Goal: Task Accomplishment & Management: Complete application form

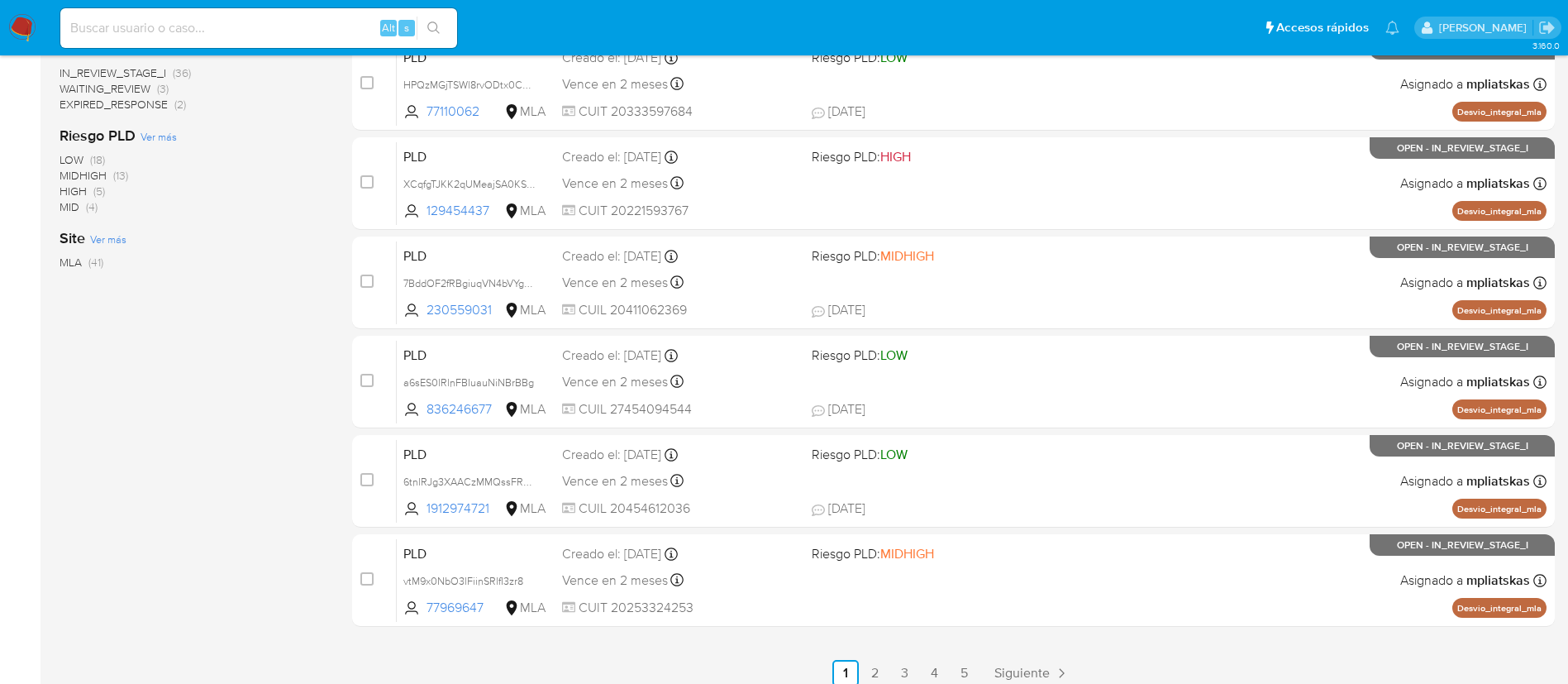
scroll to position [124, 0]
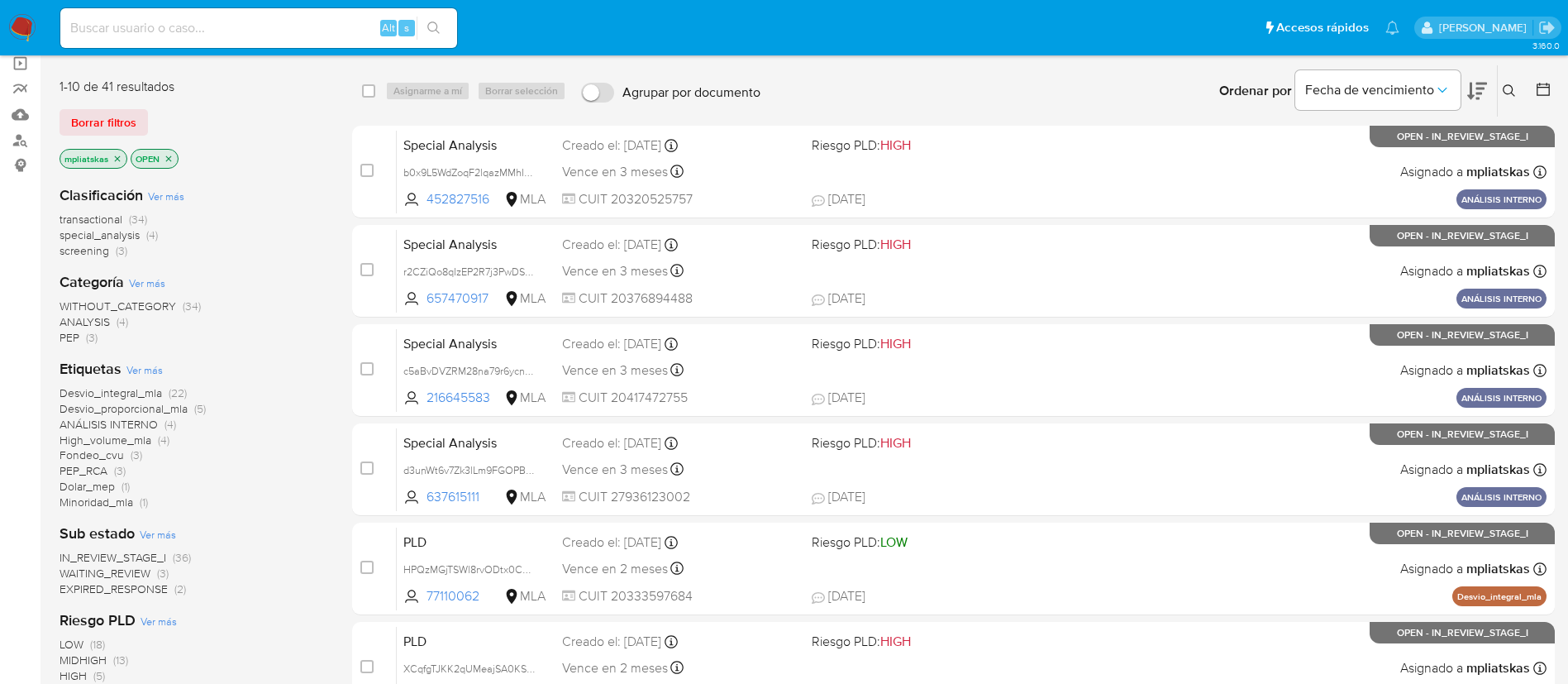
click at [301, 10] on div "Alt s" at bounding box center [258, 28] width 397 height 39
click at [313, 22] on input at bounding box center [258, 28] width 397 height 22
paste input "71913359"
type input "71913359"
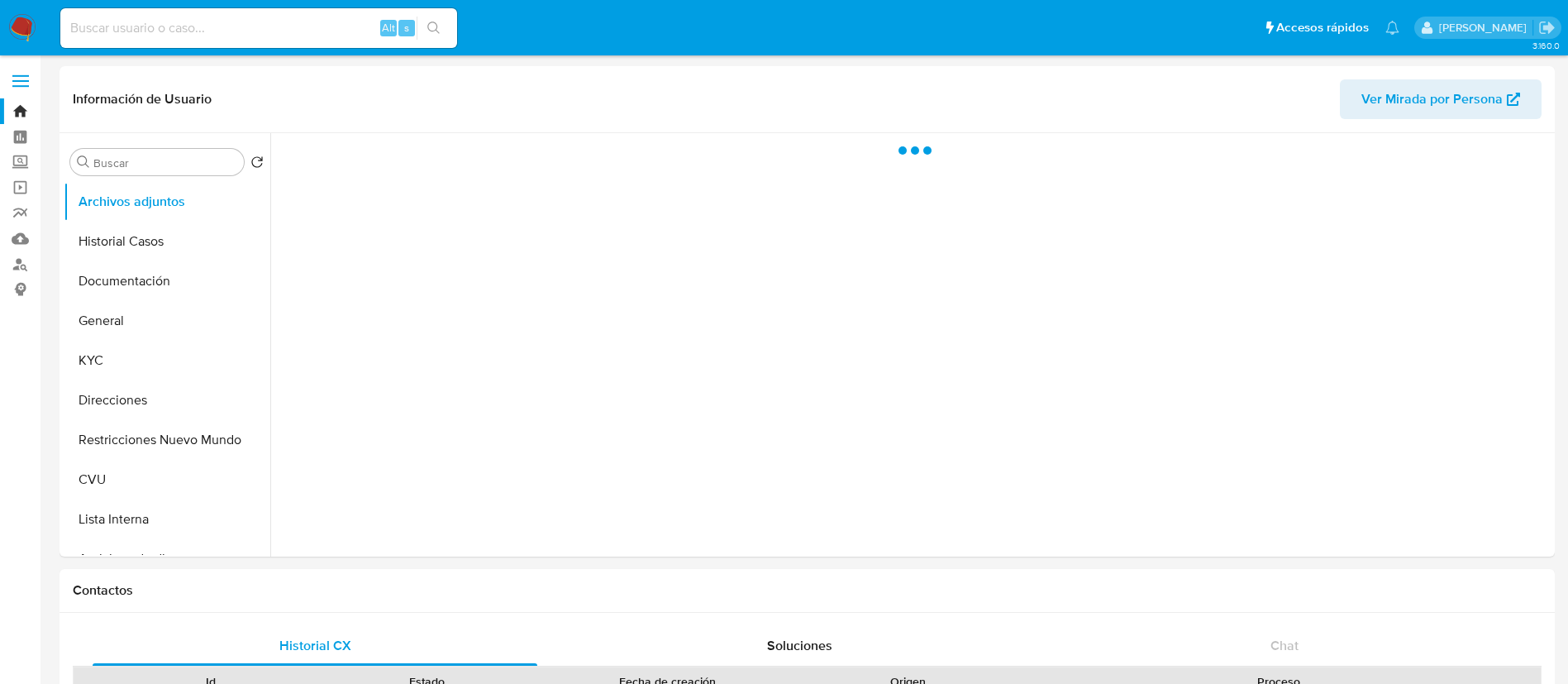
select select "10"
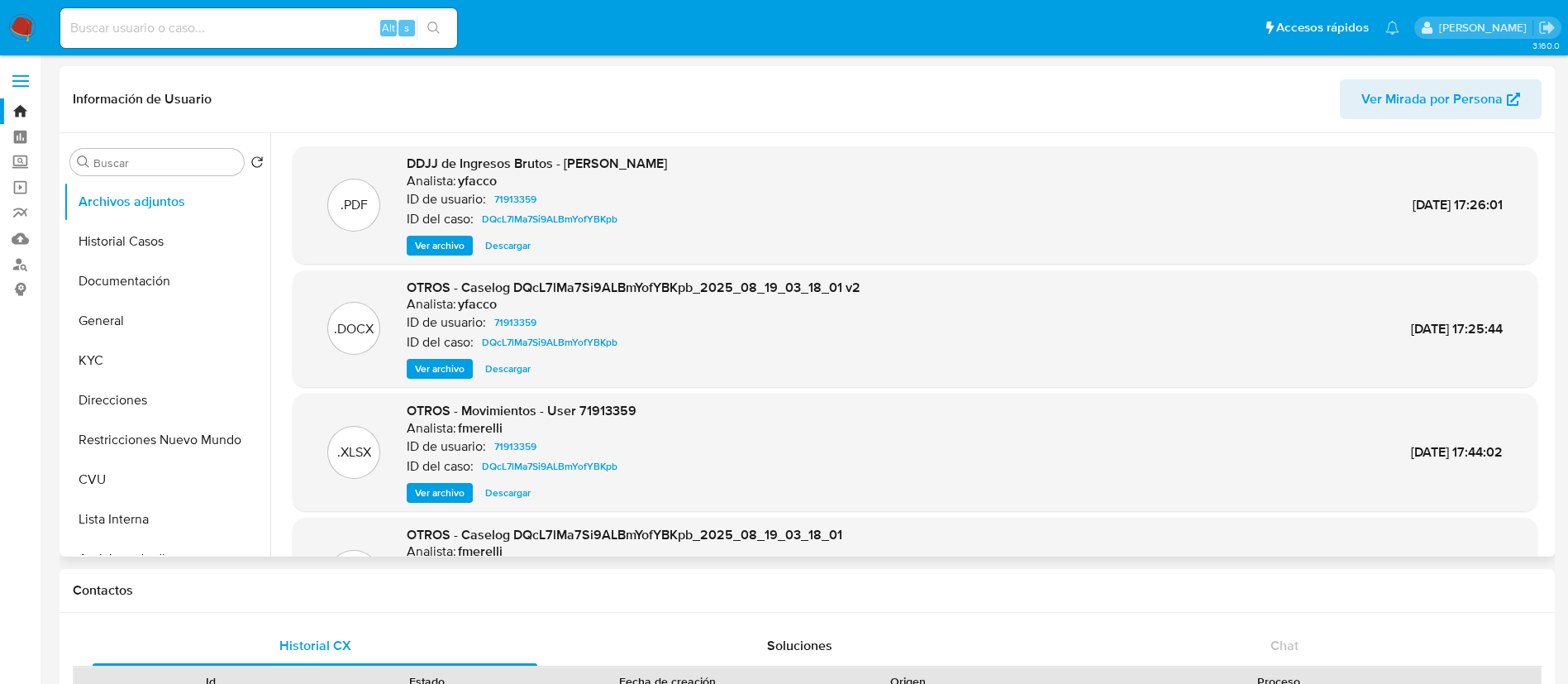
click at [443, 374] on span "Ver archivo" at bounding box center [440, 369] width 50 height 17
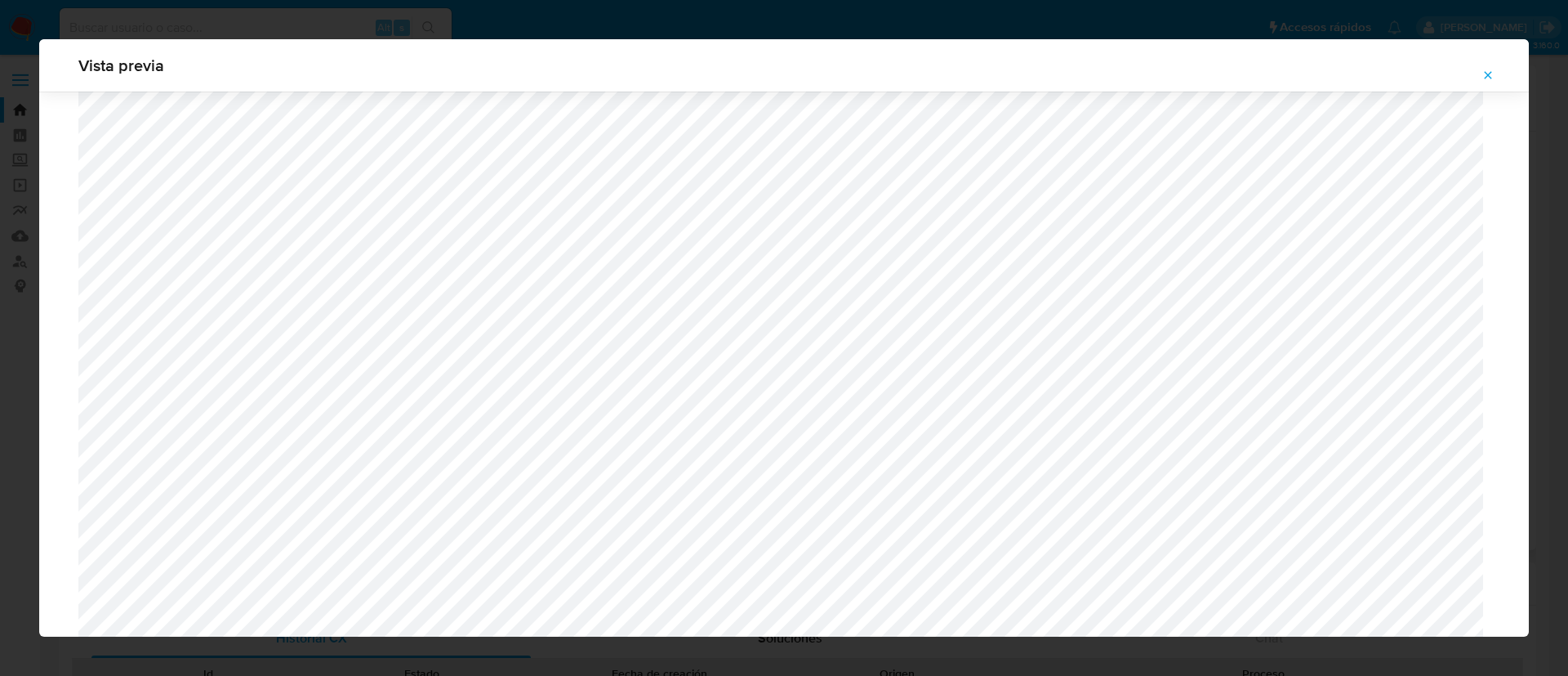
scroll to position [1070, 0]
drag, startPoint x: 1485, startPoint y: 79, endPoint x: 1474, endPoint y: 91, distance: 16.3
click at [1485, 79] on icon "Attachment preview" at bounding box center [1488, 75] width 13 height 13
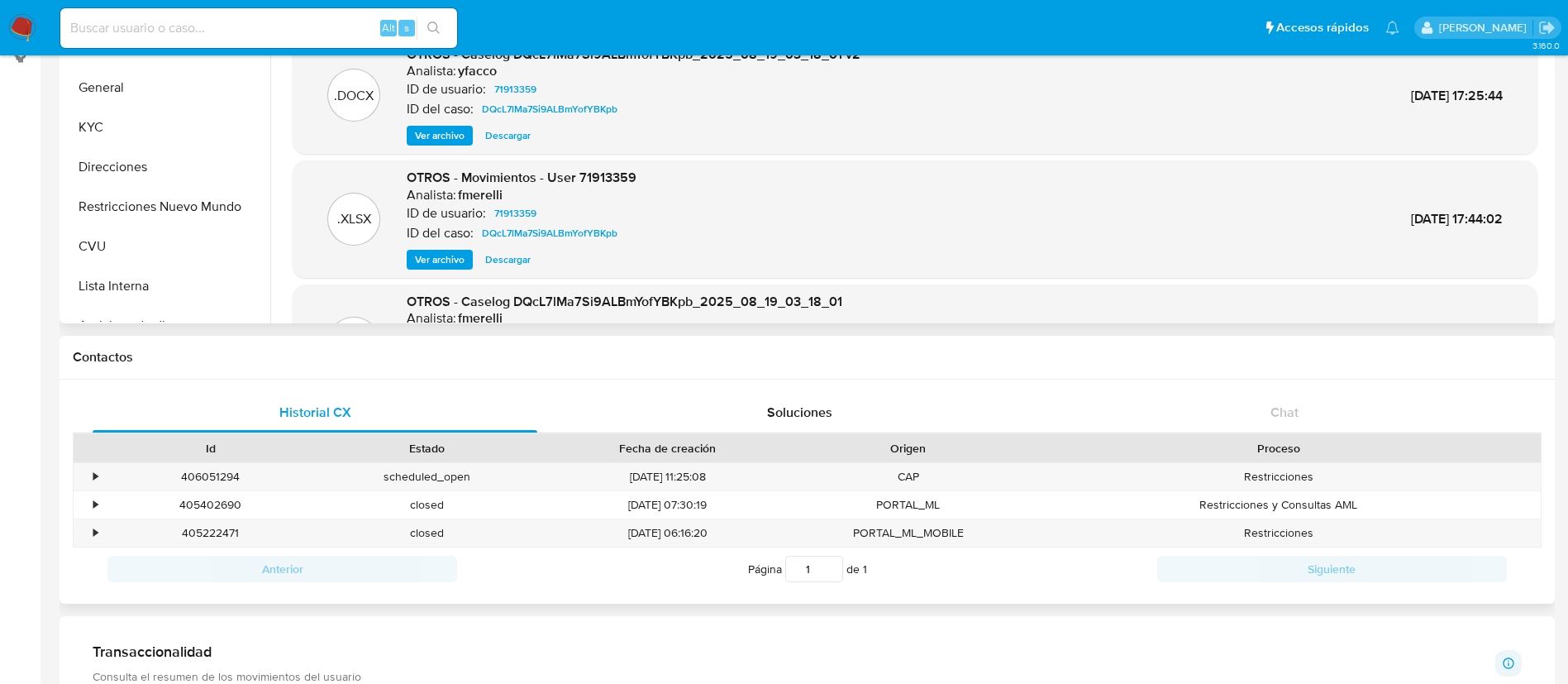
scroll to position [248, 0]
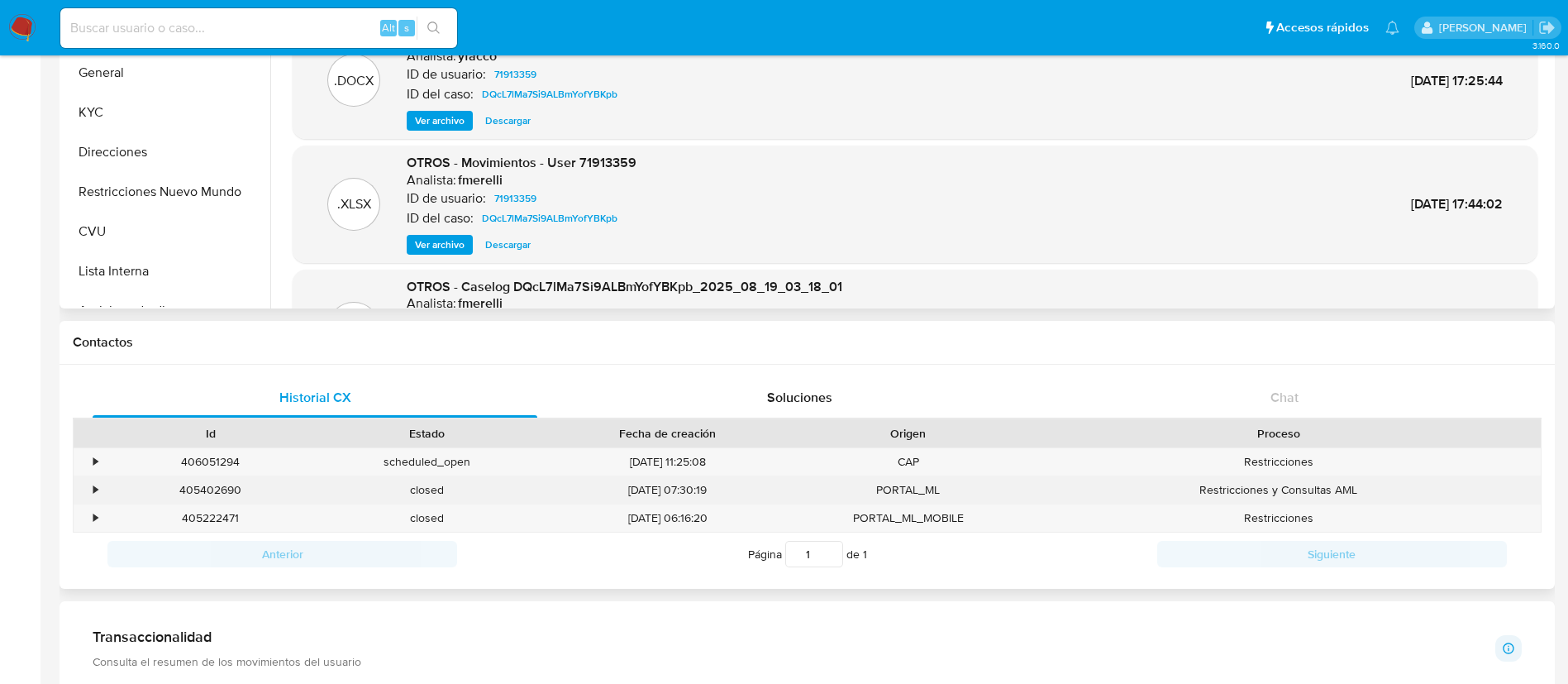
click at [210, 491] on div "405402690" at bounding box center [211, 489] width 216 height 27
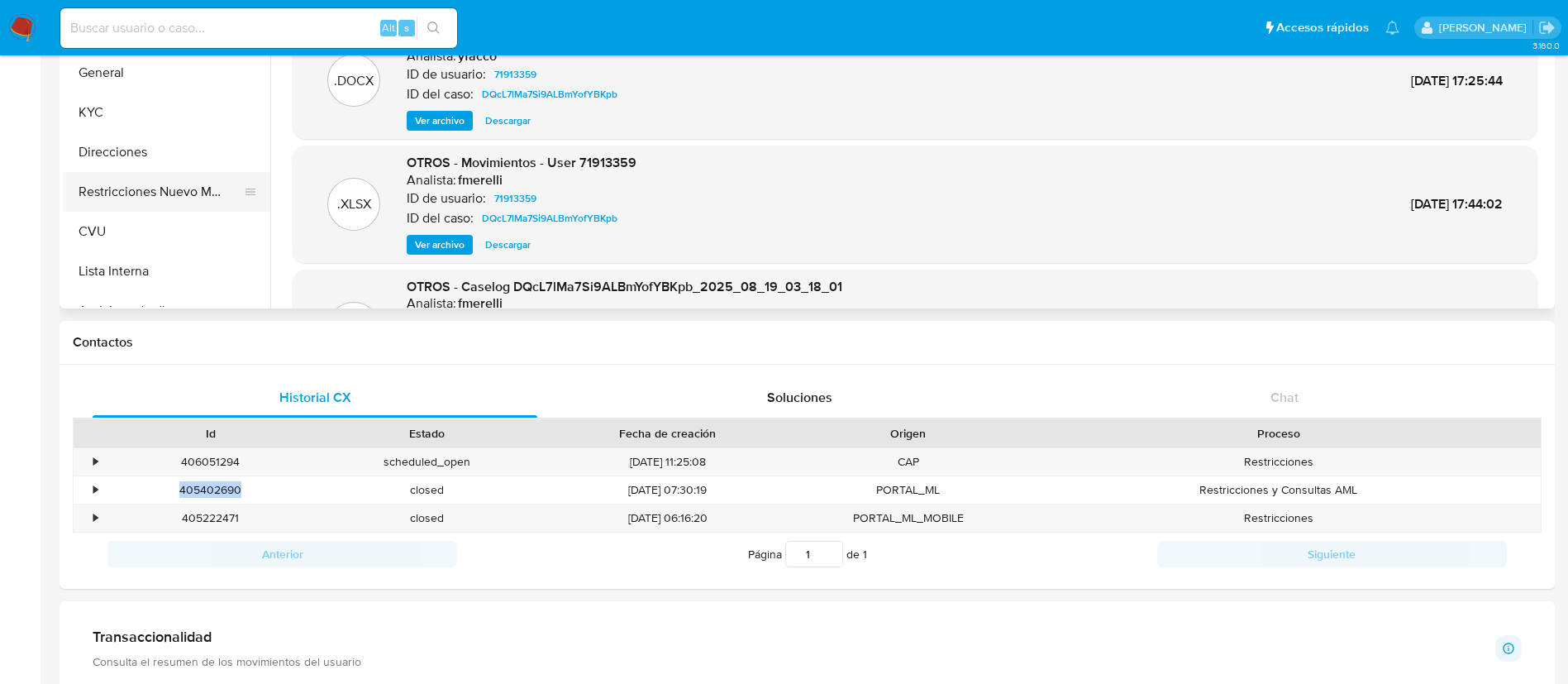
copy div "405402690"
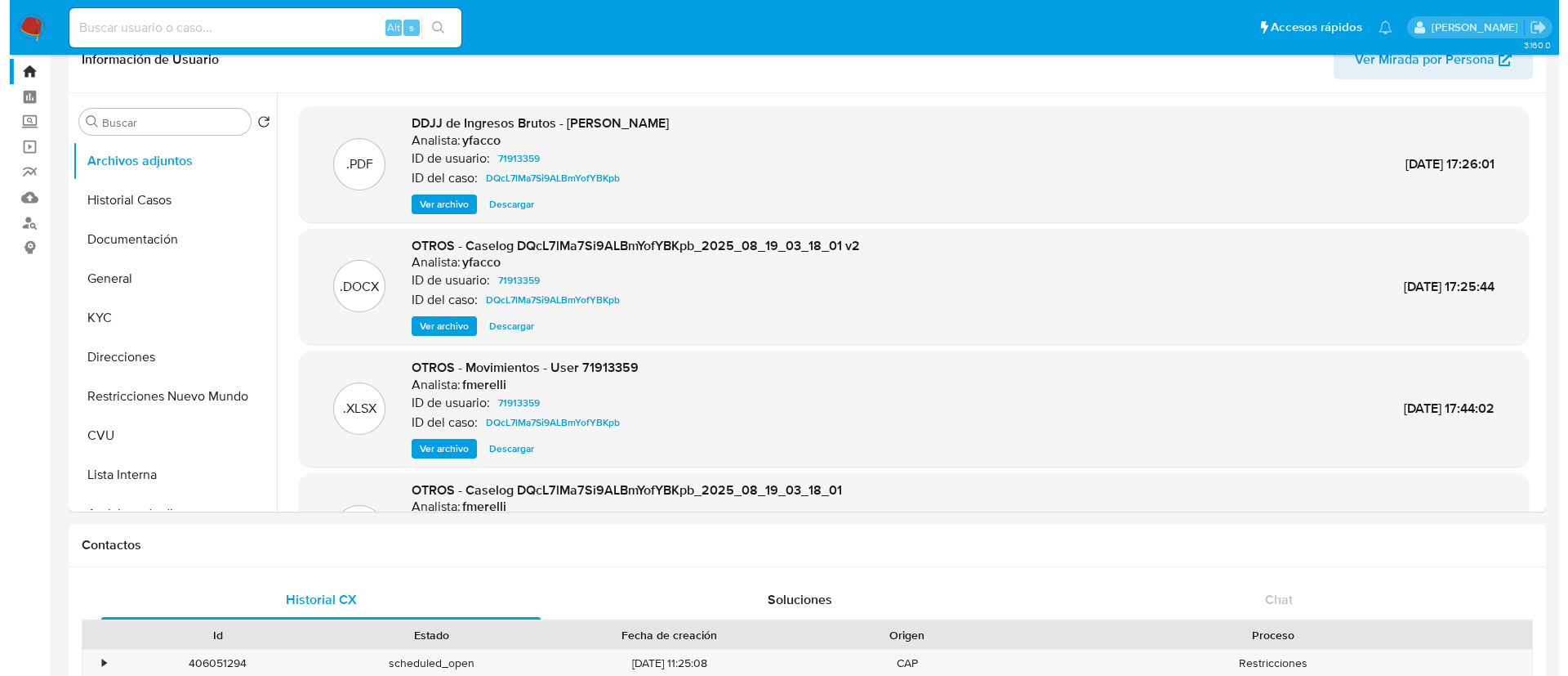
scroll to position [0, 0]
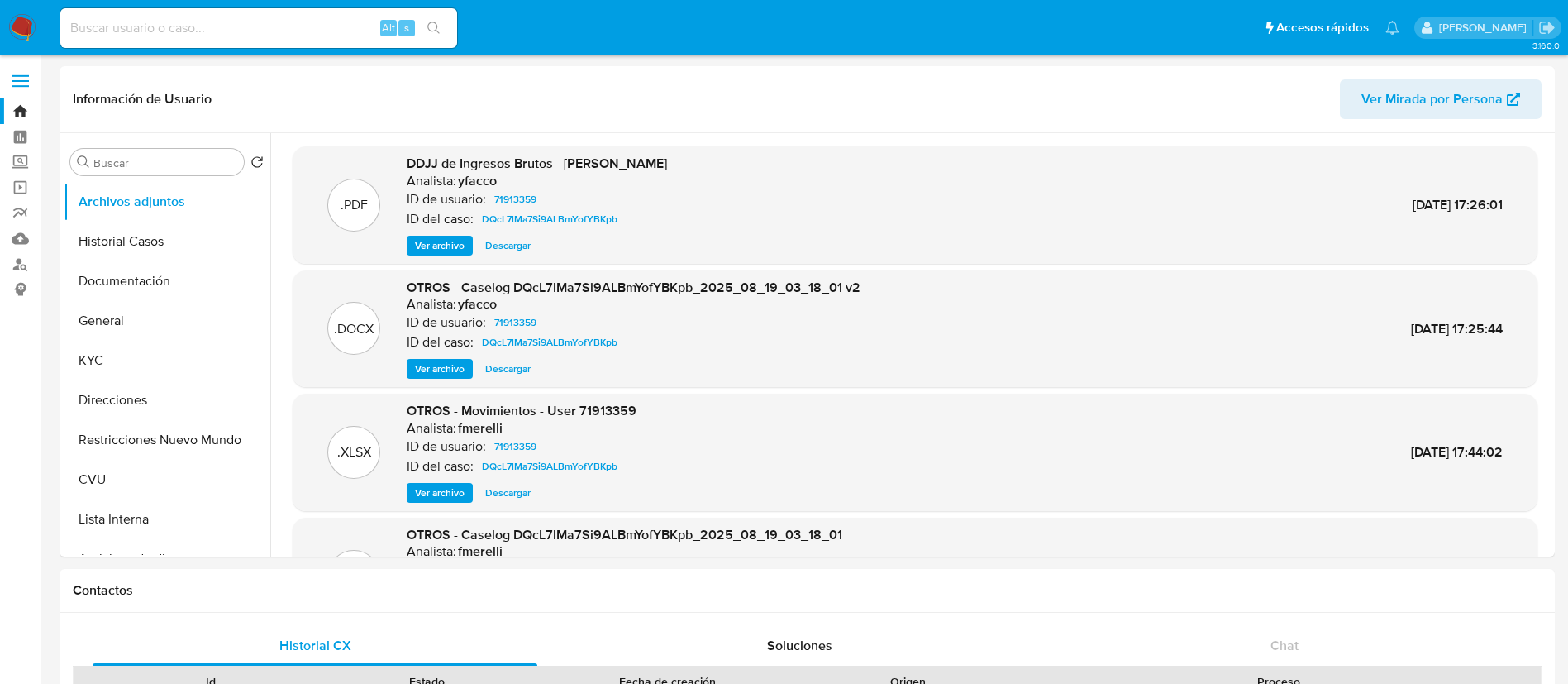
click at [461, 360] on span "Ver archivo" at bounding box center [440, 369] width 50 height 17
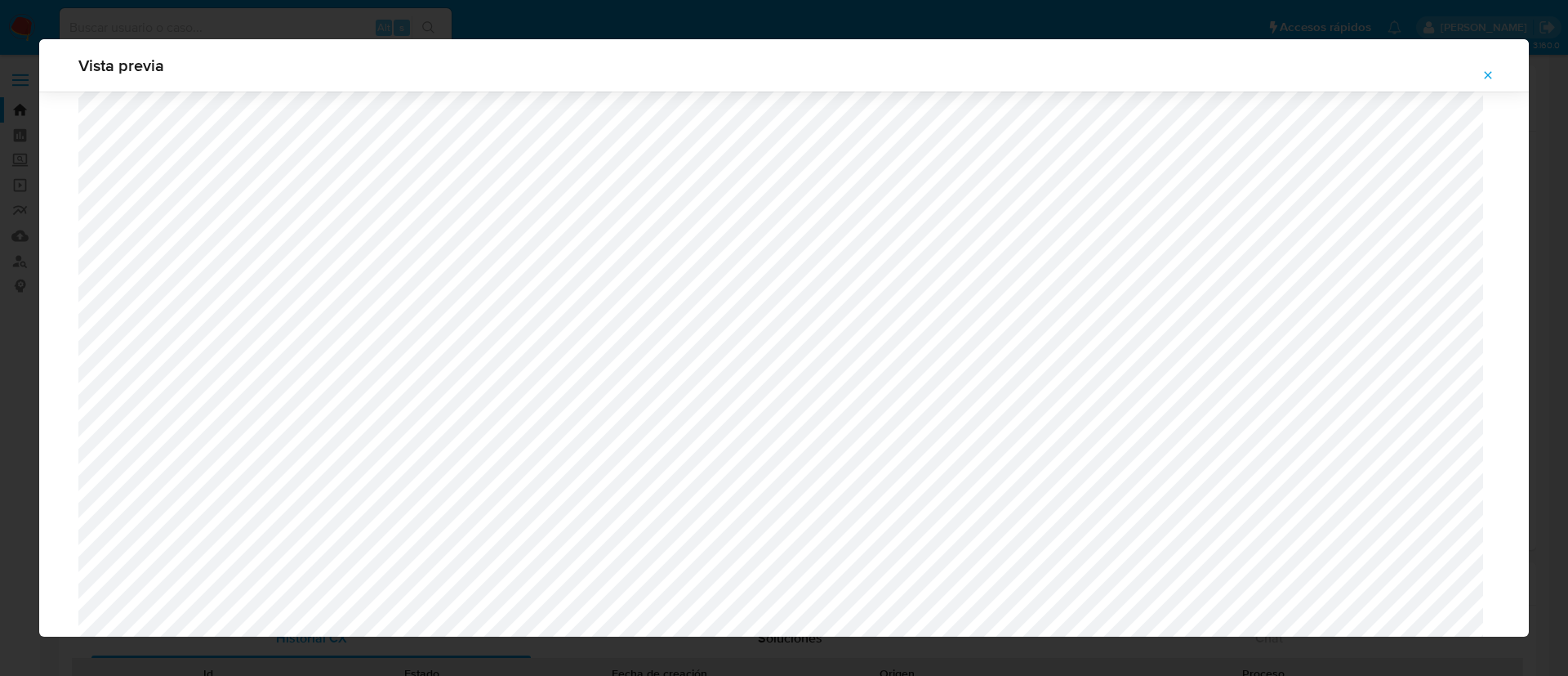
scroll to position [1438, 0]
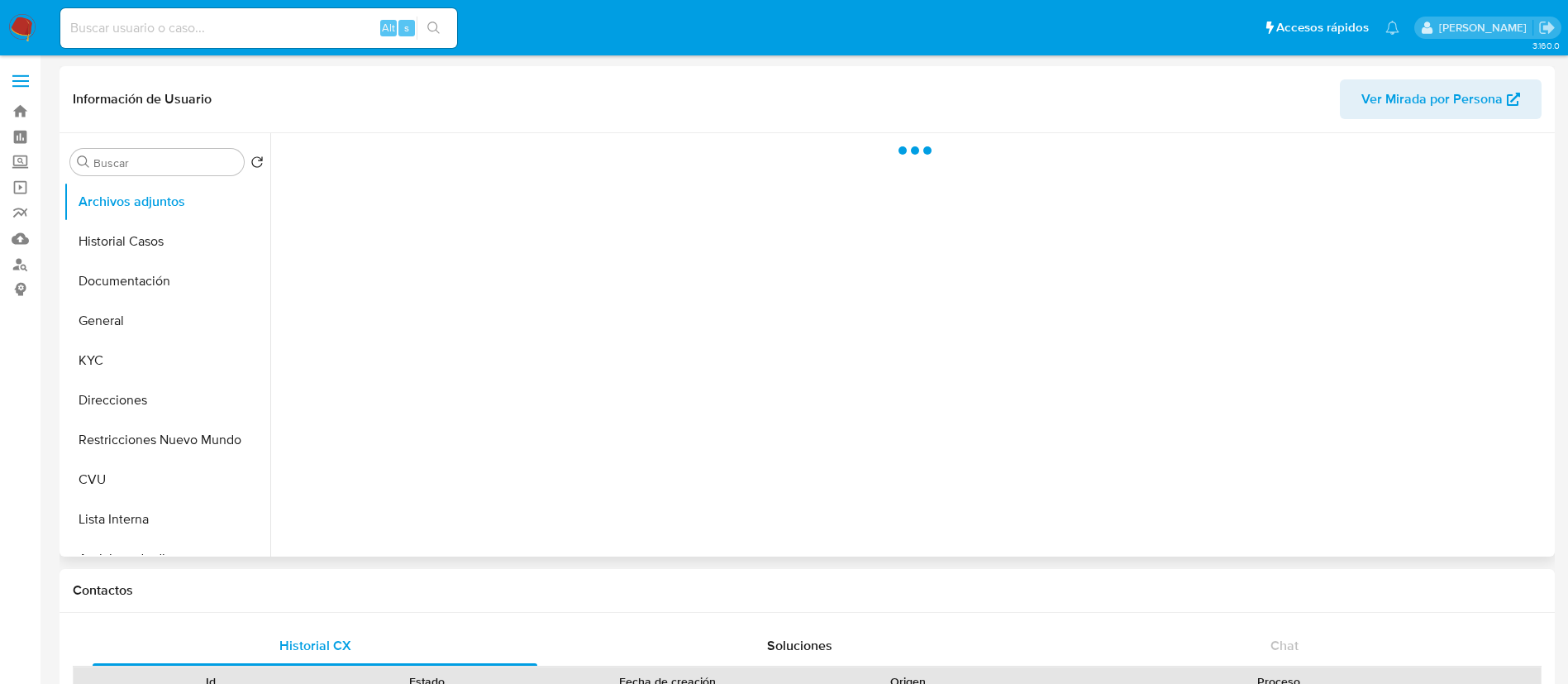
select select "10"
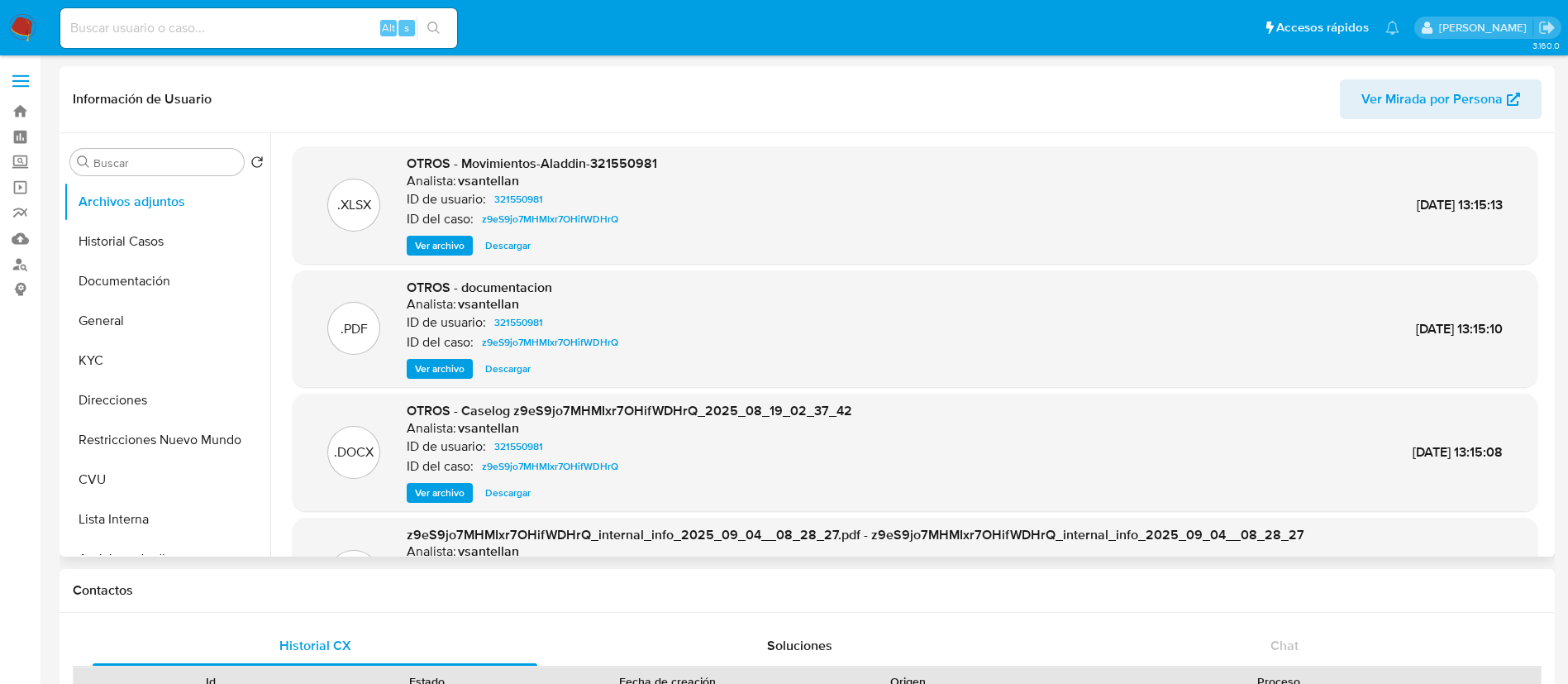
click at [415, 492] on span "Ver archivo" at bounding box center [440, 493] width 50 height 17
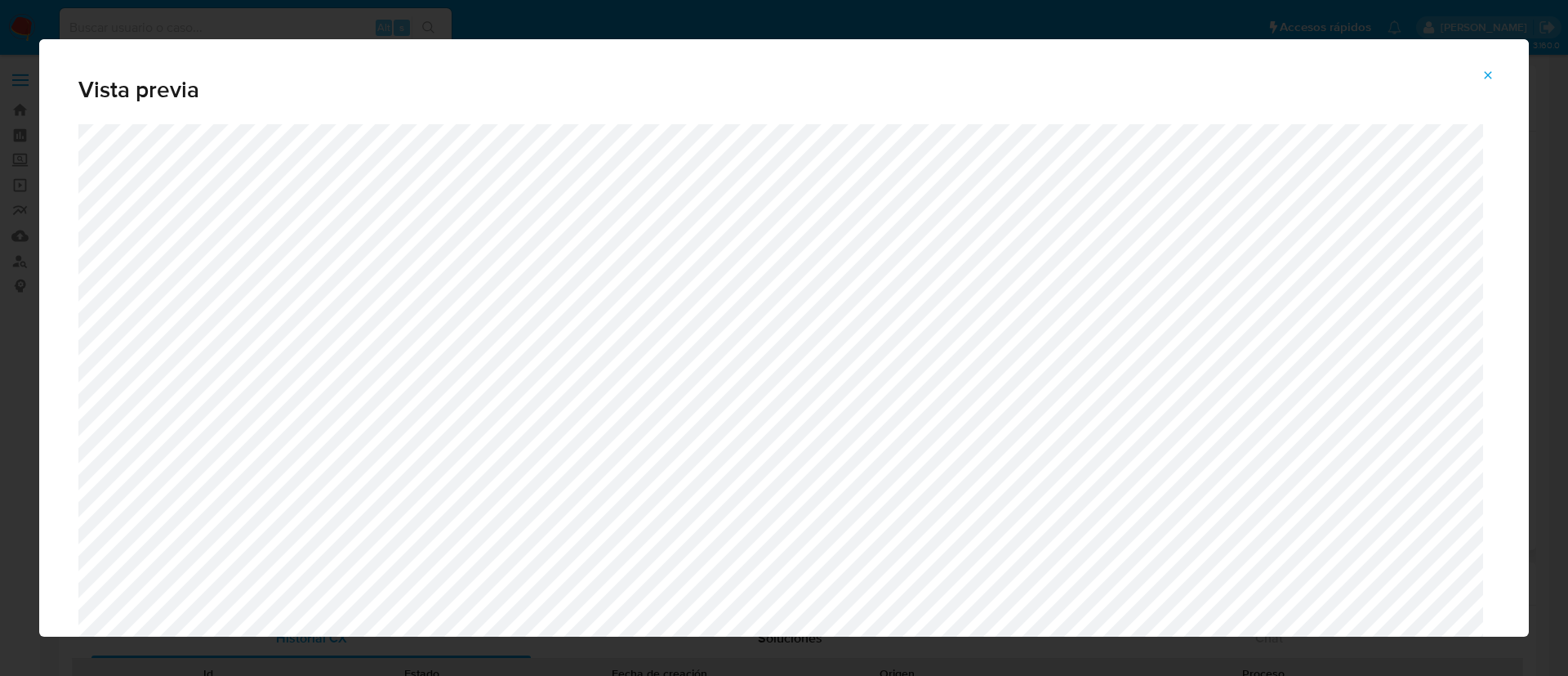
click at [1491, 76] on icon "Attachment preview" at bounding box center [1488, 75] width 13 height 13
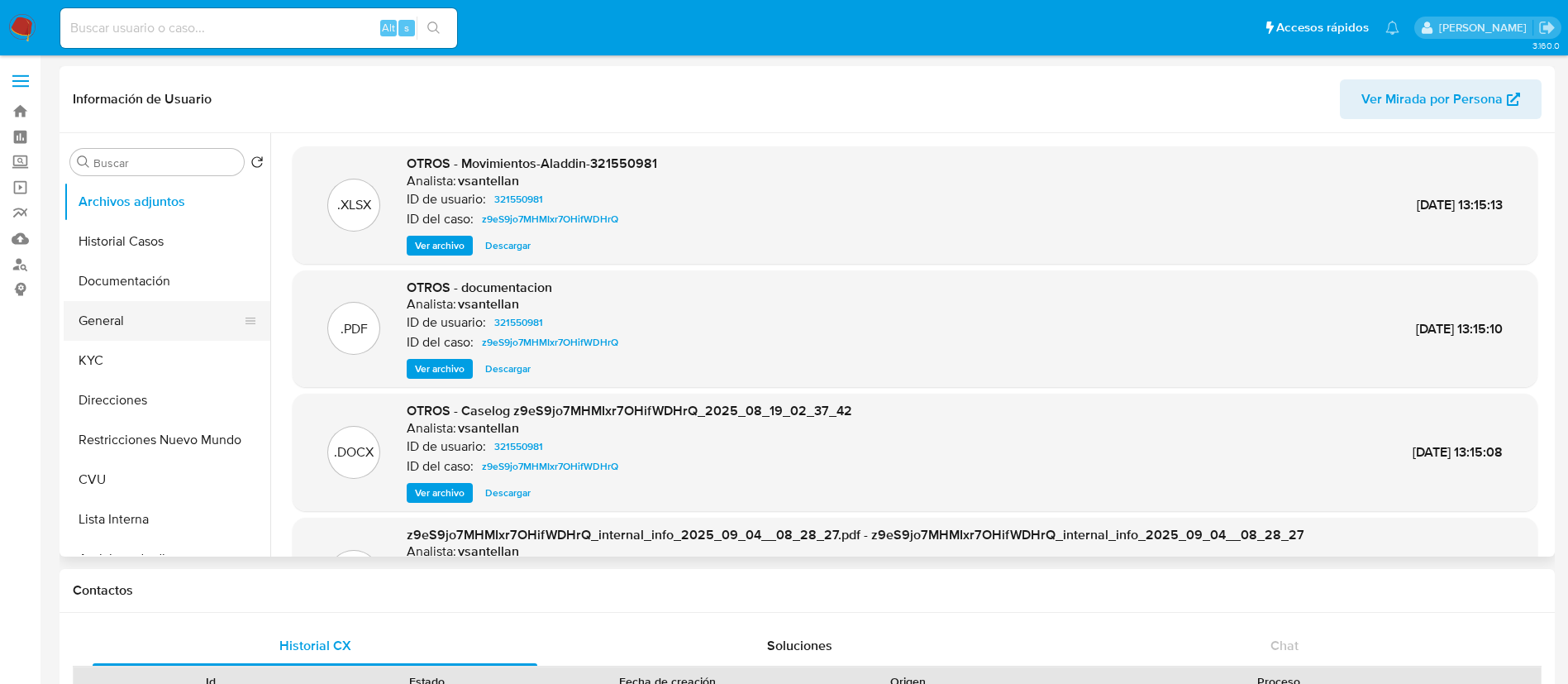
click at [100, 332] on button "General" at bounding box center [160, 321] width 194 height 39
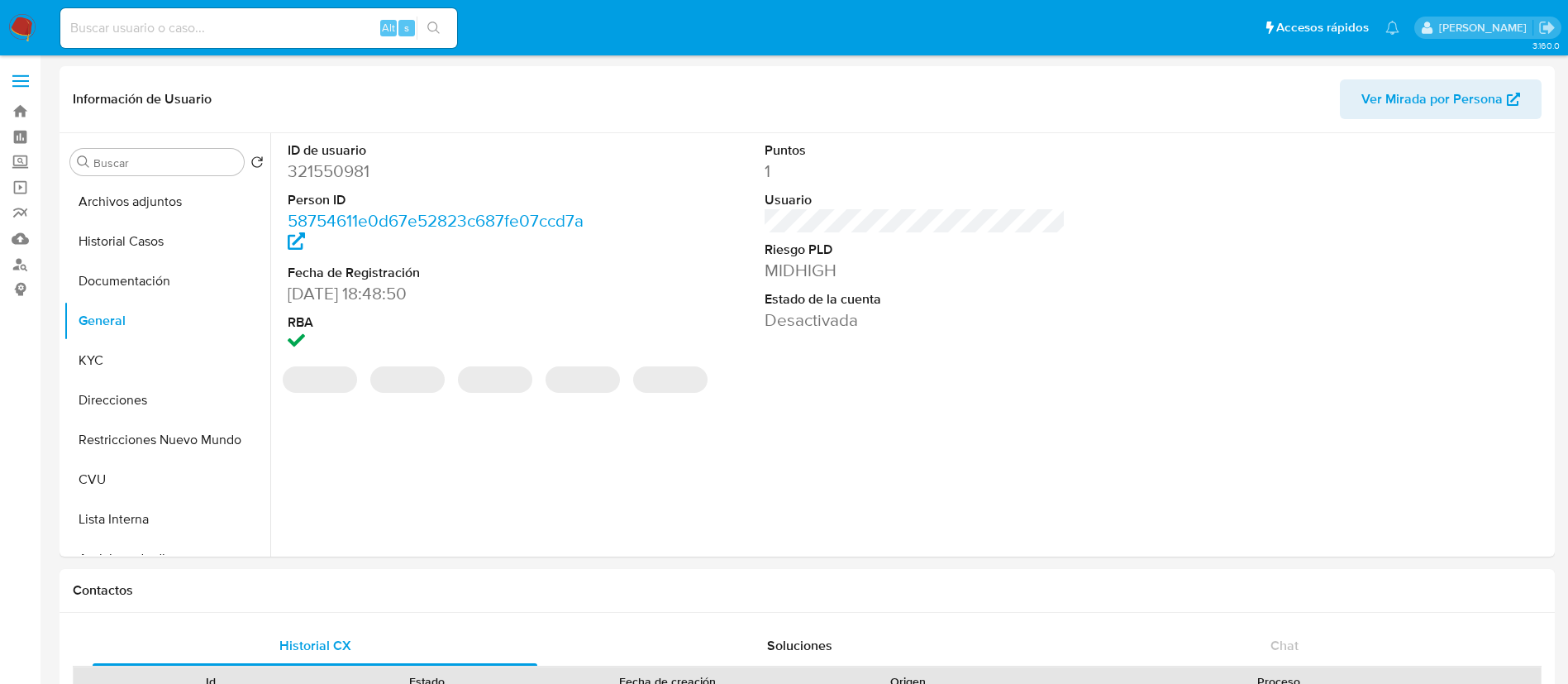
click at [339, 174] on dd "321550981" at bounding box center [438, 171] width 301 height 23
copy dd "321550981"
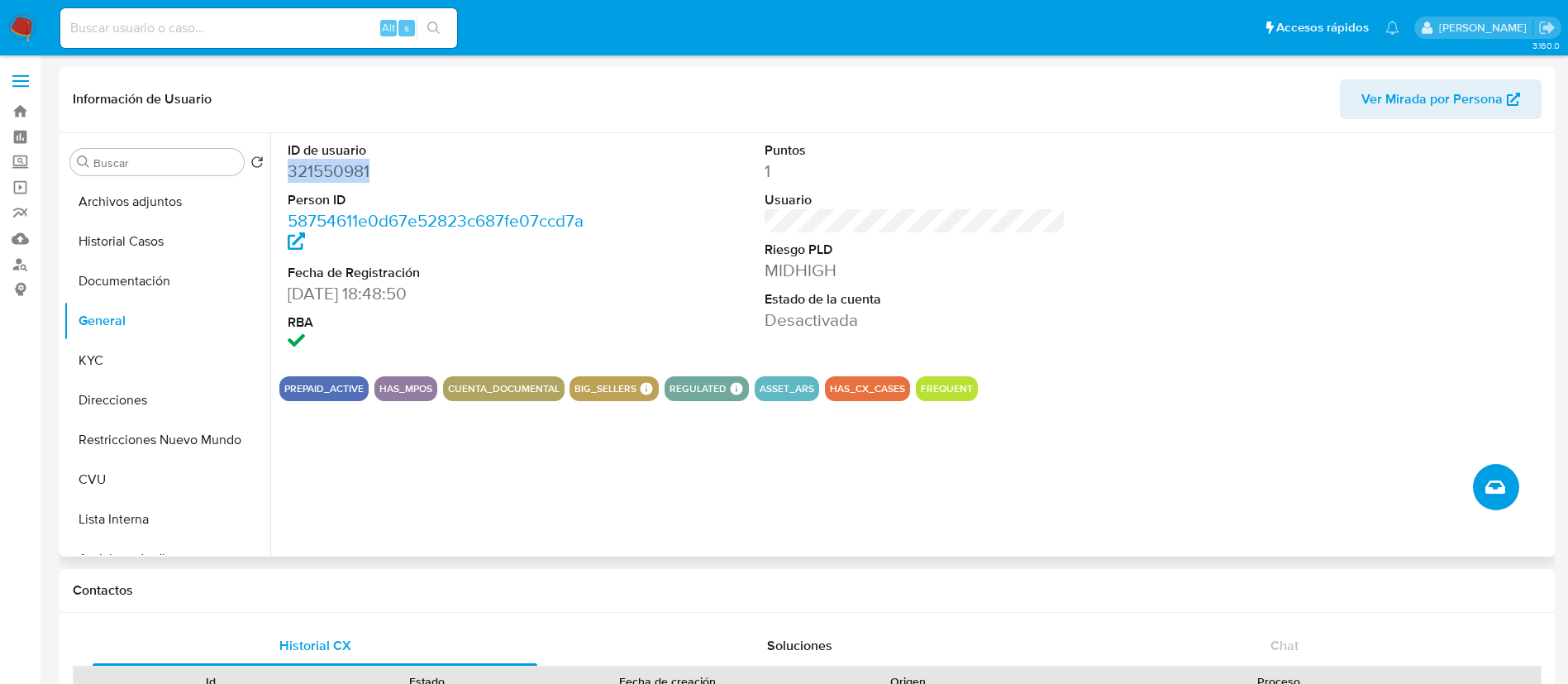
click at [1488, 502] on button "Crear caso manual" at bounding box center [1495, 487] width 46 height 46
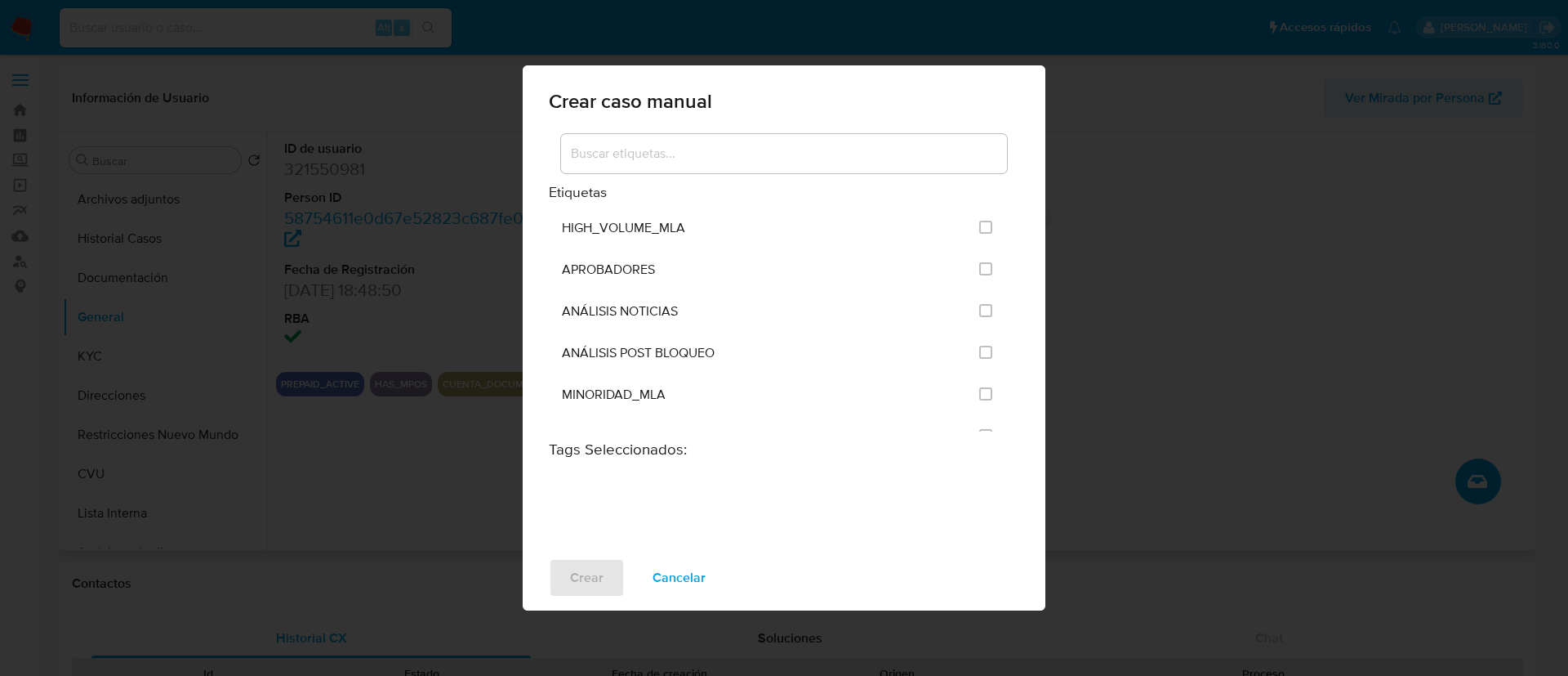
scroll to position [3212, 0]
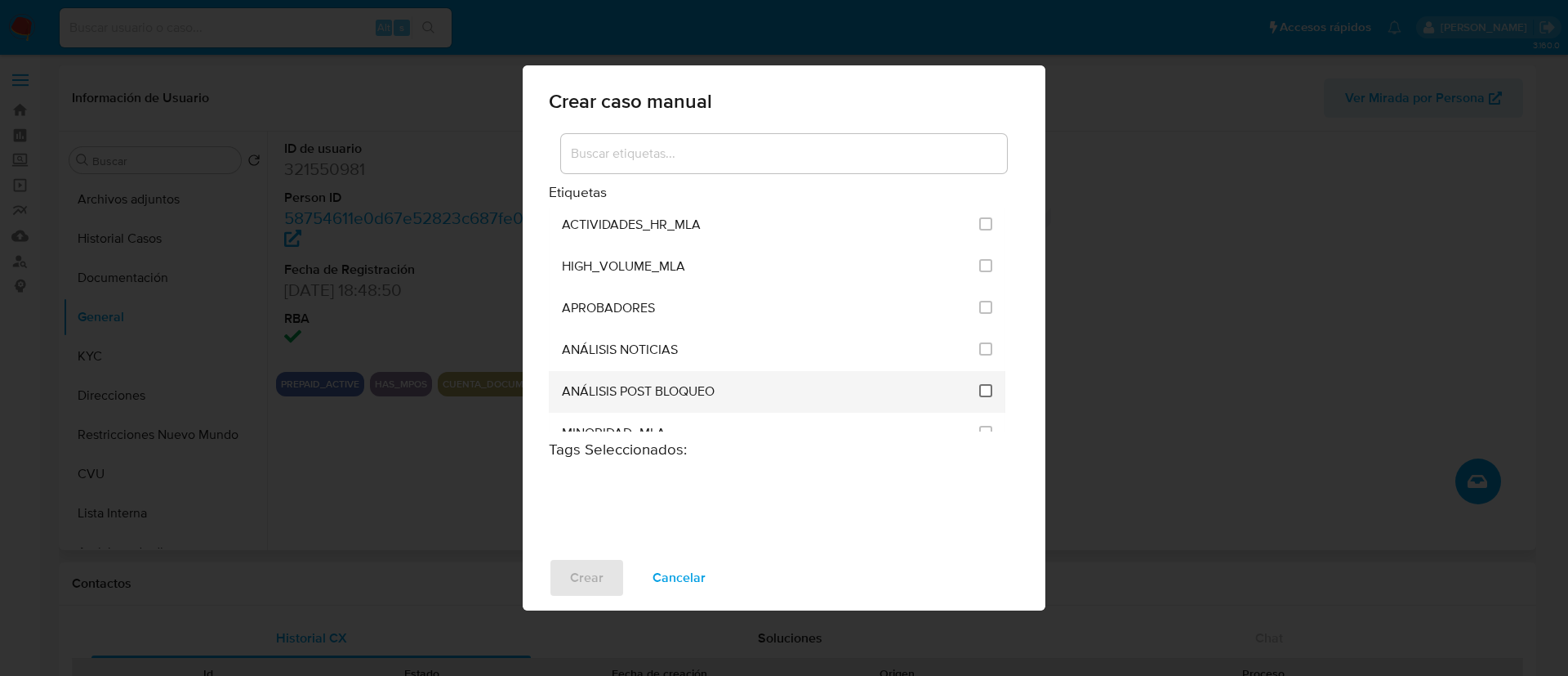
click at [981, 394] on input "3249" at bounding box center [986, 390] width 13 height 13
checkbox input "true"
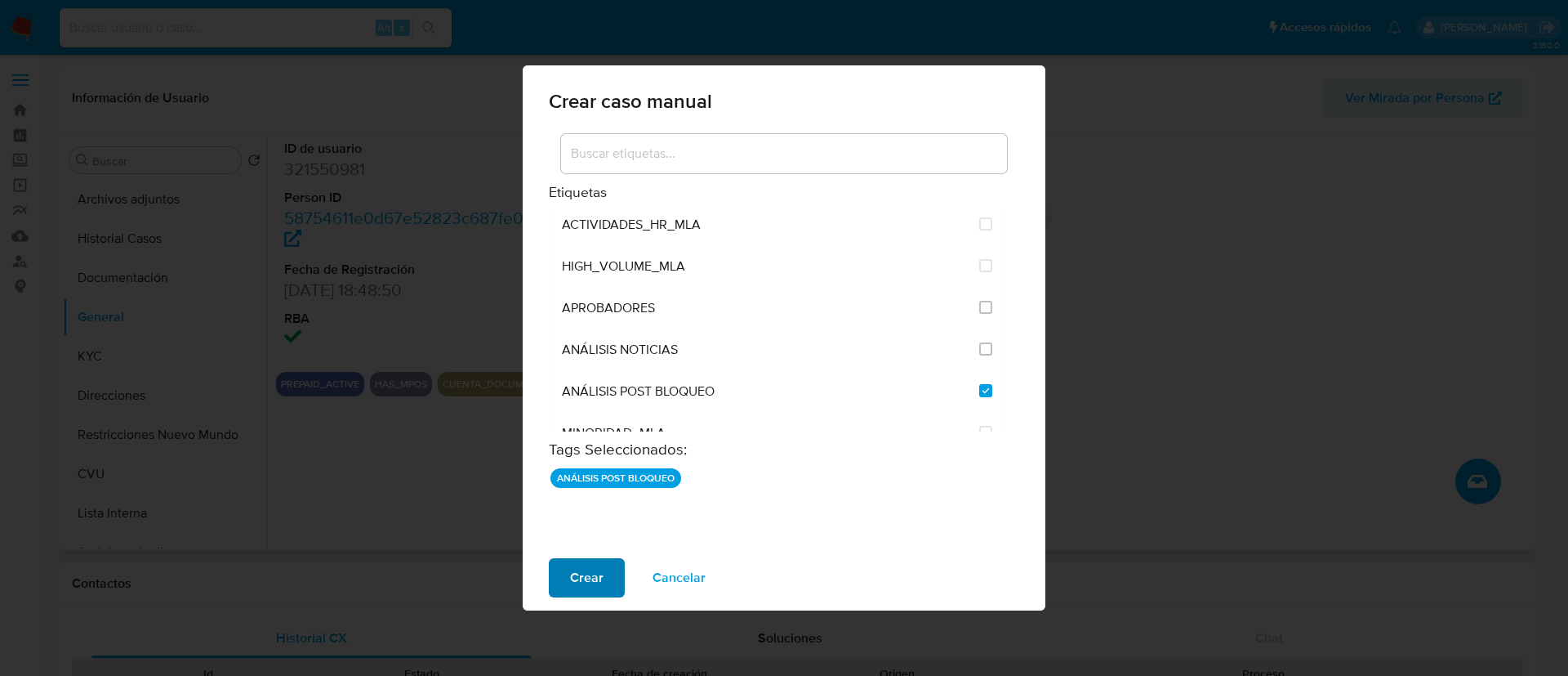
click at [575, 584] on span "Crear" at bounding box center [587, 577] width 33 height 36
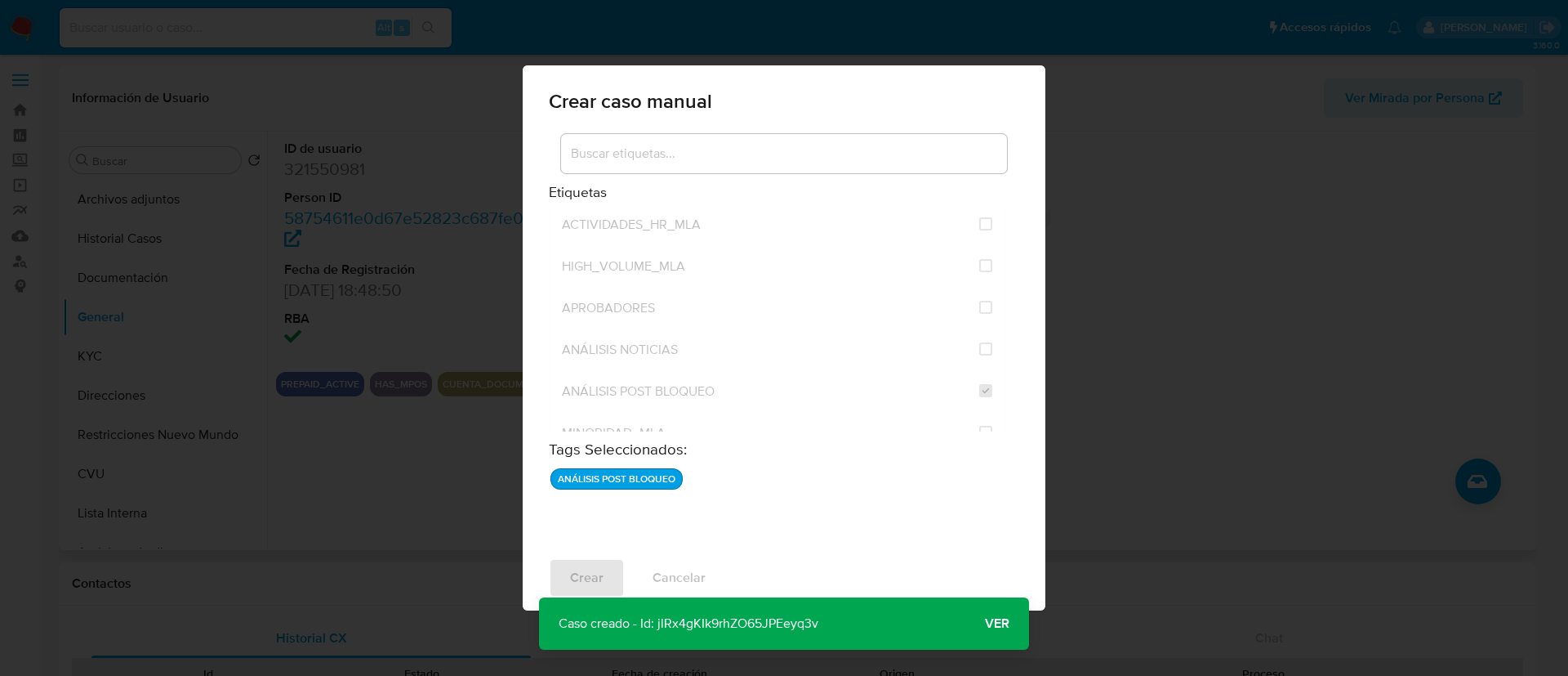
click at [993, 623] on span "Ver" at bounding box center [998, 623] width 25 height 0
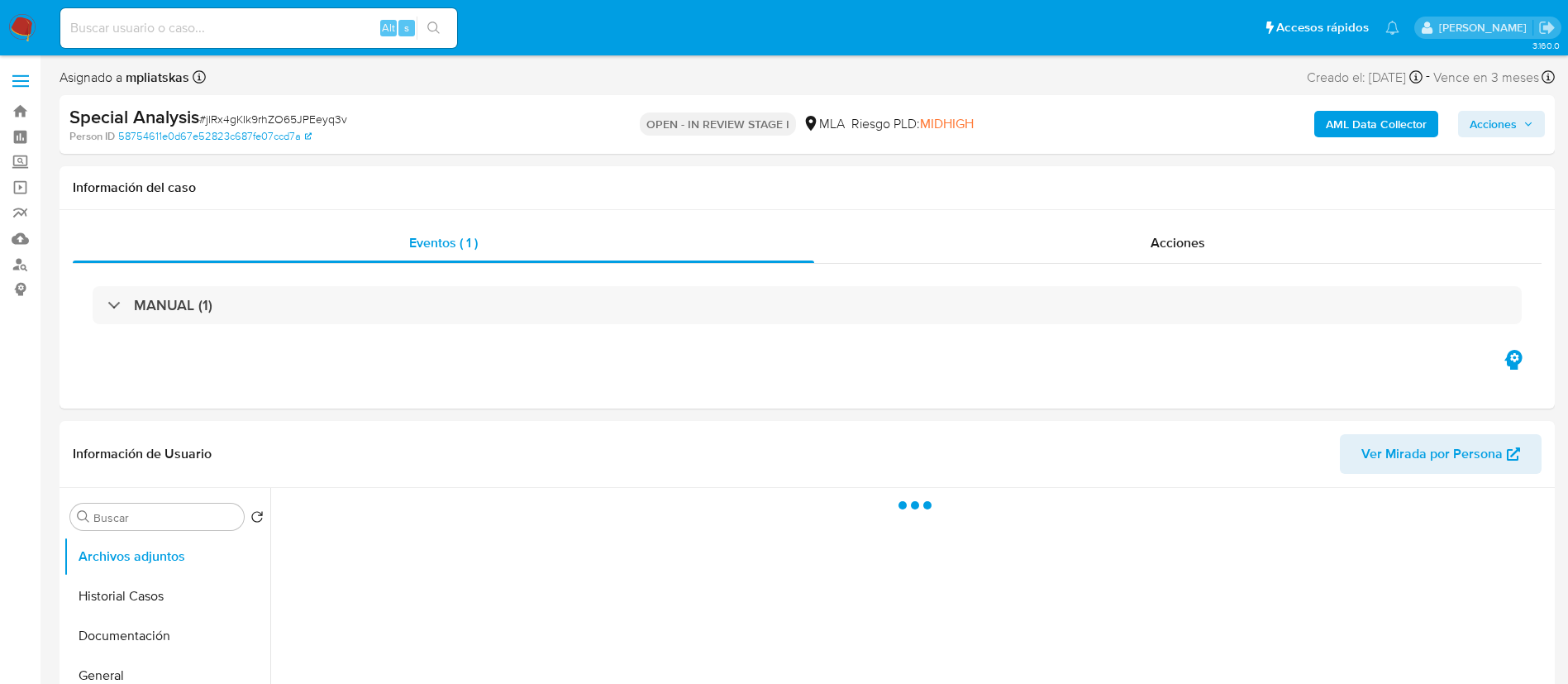
select select "10"
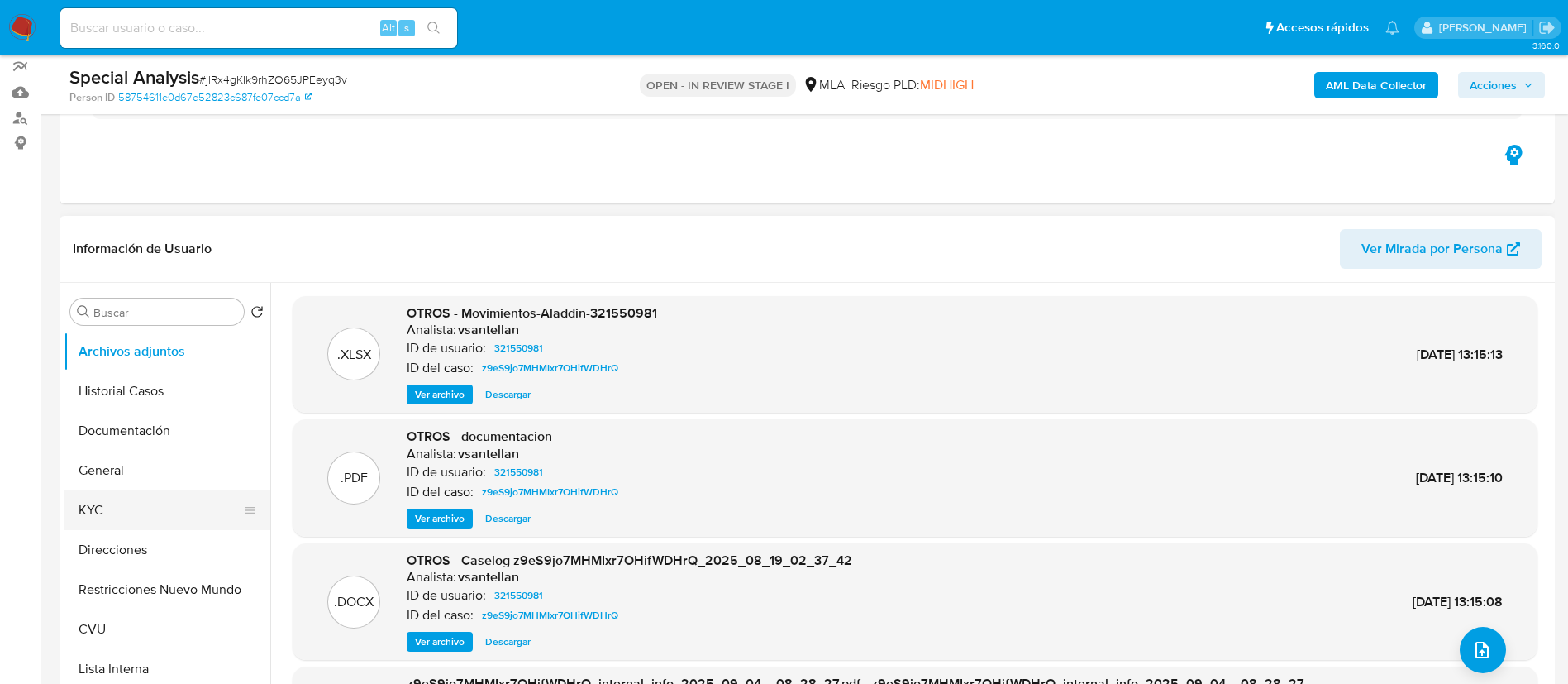
scroll to position [248, 0]
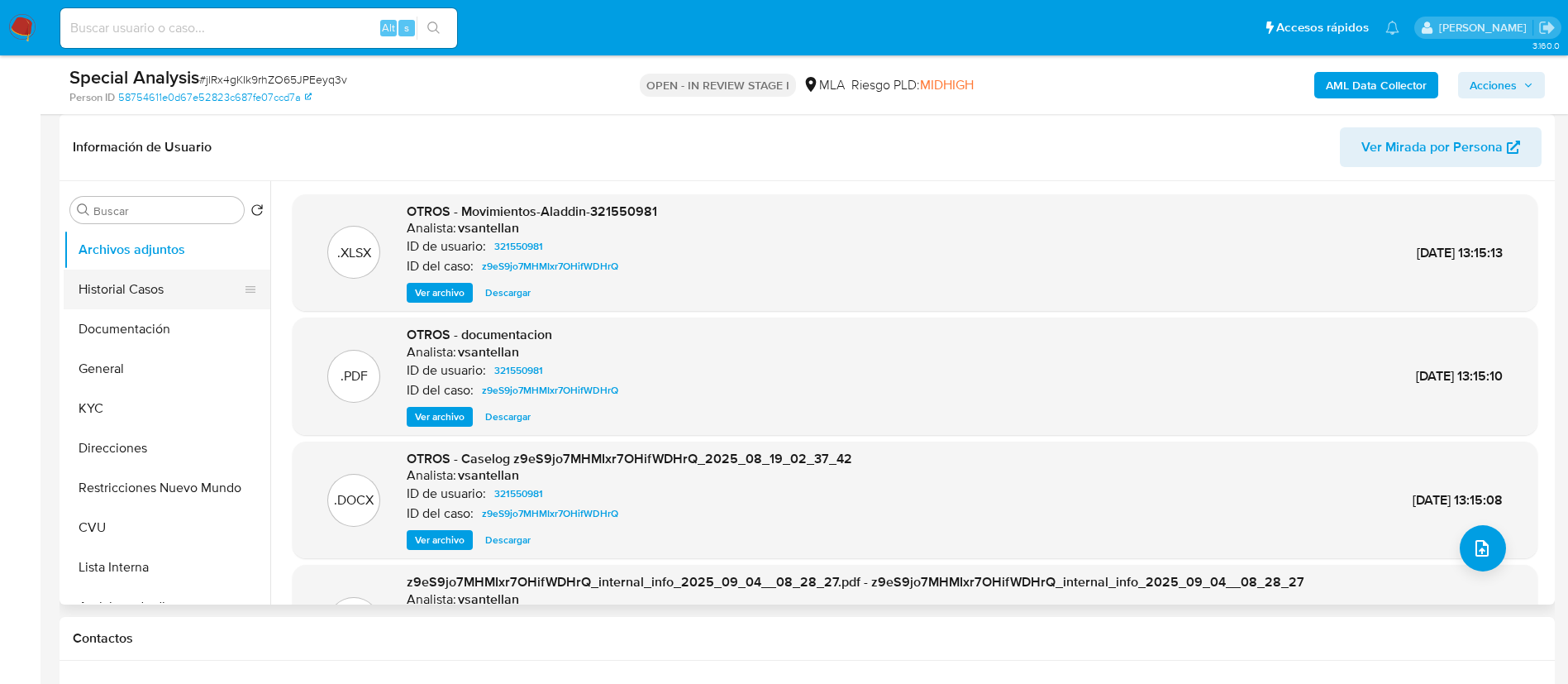
click at [163, 307] on button "Historial Casos" at bounding box center [160, 289] width 194 height 39
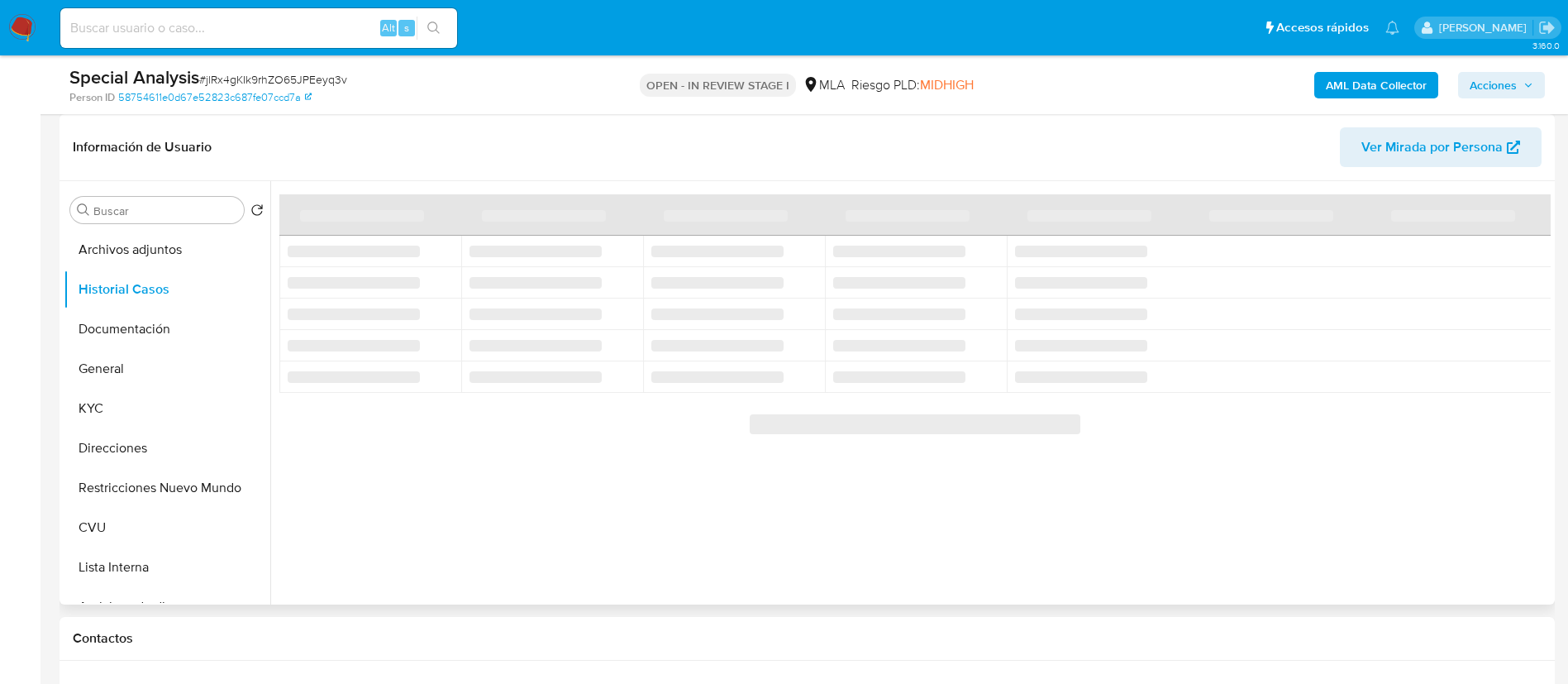
scroll to position [620, 0]
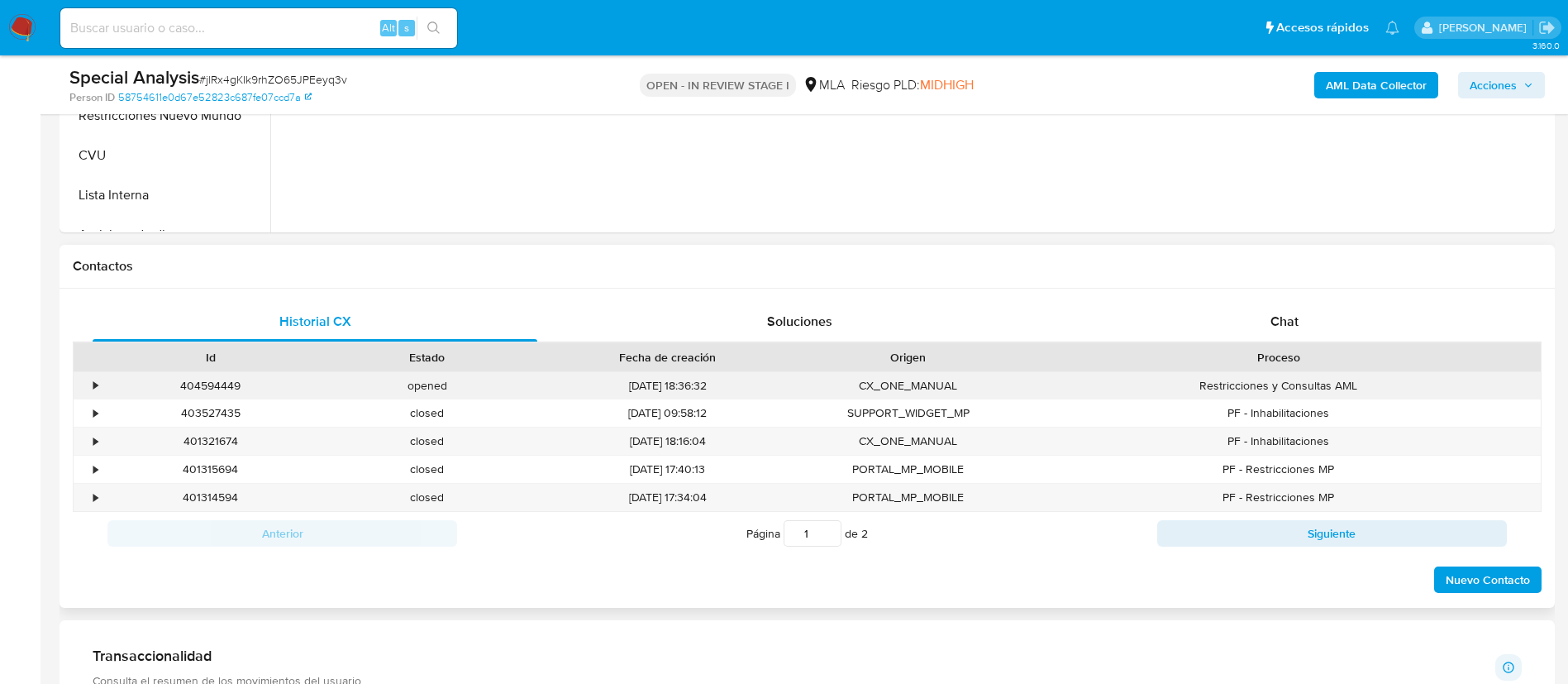
click at [213, 390] on div "404594449" at bounding box center [211, 386] width 216 height 27
copy div "404594449"
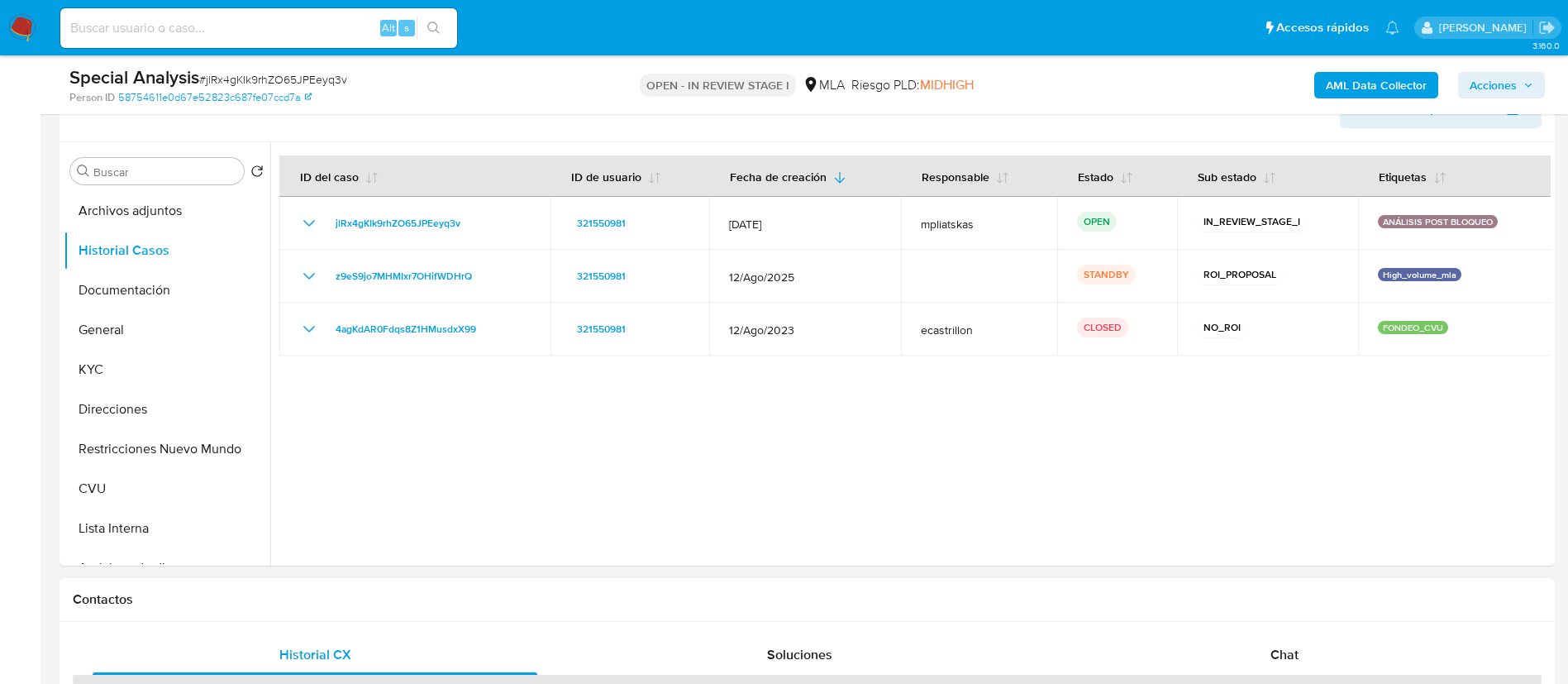
scroll to position [248, 0]
